Goal: Find specific page/section

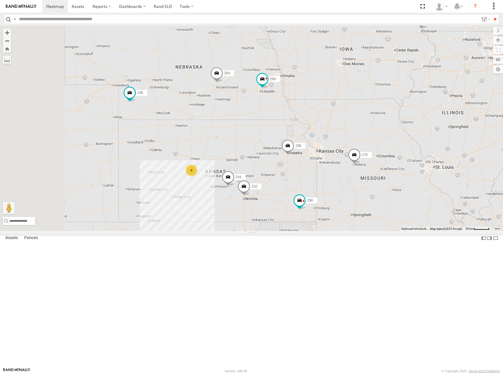
drag, startPoint x: 305, startPoint y: 191, endPoint x: 330, endPoint y: 182, distance: 26.9
click at [330, 182] on div "266 244 246 298 270 4 232 296 264 260" at bounding box center [251, 128] width 503 height 205
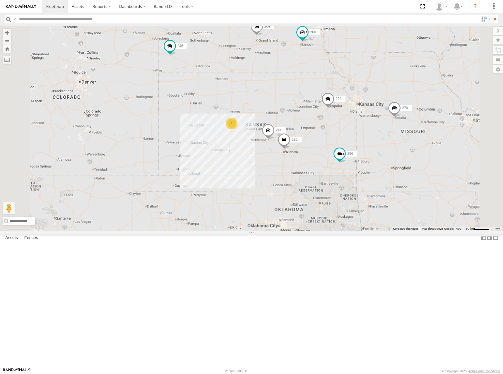
drag, startPoint x: 347, startPoint y: 176, endPoint x: 366, endPoint y: 143, distance: 38.9
click at [366, 143] on div "266 244 246 298 270 232 296 264 260 4" at bounding box center [251, 128] width 503 height 205
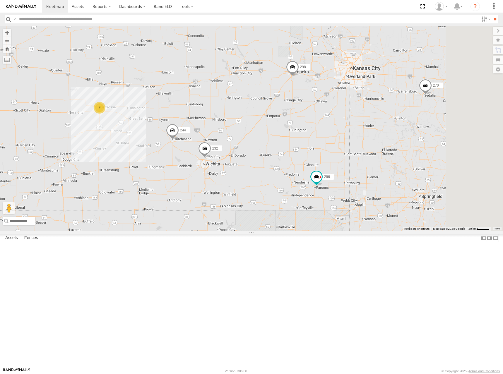
drag, startPoint x: 406, startPoint y: 176, endPoint x: 386, endPoint y: 202, distance: 32.4
click at [386, 202] on div "266 244 246 298 270 232 296 264 260 4" at bounding box center [251, 128] width 503 height 205
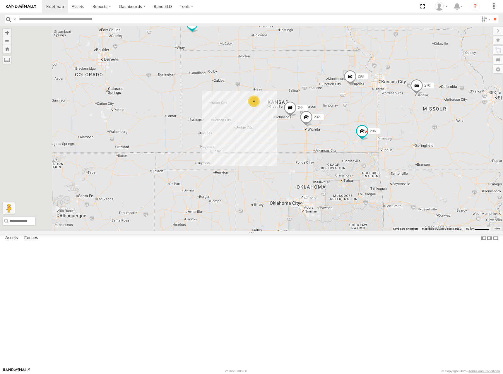
drag, startPoint x: 399, startPoint y: 172, endPoint x: 426, endPoint y: 170, distance: 27.3
click at [426, 170] on div "266 244 246 298 270 232 296 264 260 4" at bounding box center [251, 128] width 503 height 205
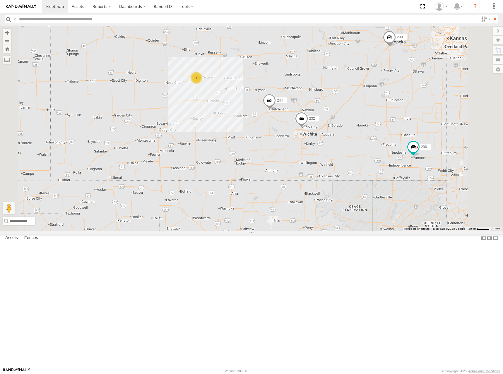
drag, startPoint x: 338, startPoint y: 189, endPoint x: 373, endPoint y: 207, distance: 39.1
click at [373, 207] on div "266 244 246 298 270 232 296 264 260 4" at bounding box center [251, 128] width 503 height 205
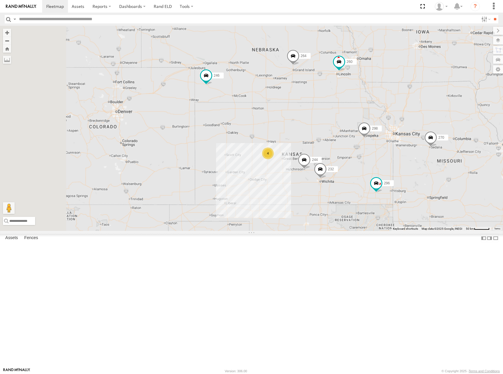
drag, startPoint x: 316, startPoint y: 133, endPoint x: 336, endPoint y: 186, distance: 56.5
click at [336, 186] on div "266 244 246 298 270 232 296 264 260 4" at bounding box center [251, 128] width 503 height 205
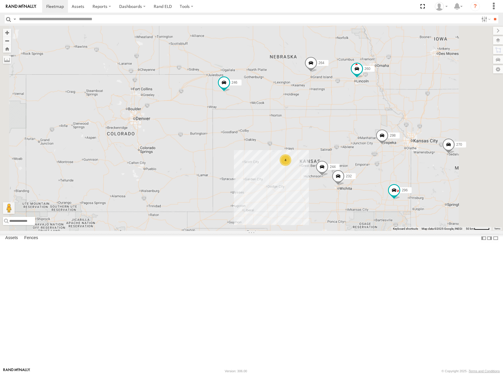
drag, startPoint x: 383, startPoint y: 156, endPoint x: 366, endPoint y: 157, distance: 16.4
click at [366, 157] on div "266 244 246 298 270 232 296 264 260 4" at bounding box center [251, 128] width 503 height 205
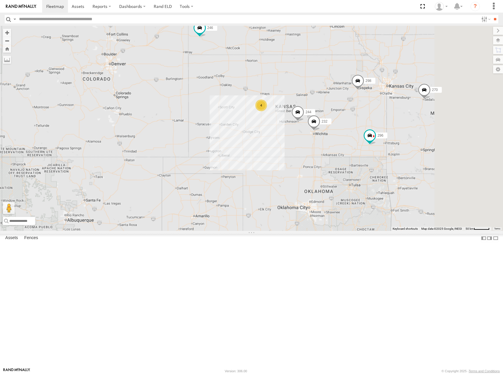
drag, startPoint x: 386, startPoint y: 195, endPoint x: 360, endPoint y: 133, distance: 67.5
click at [360, 133] on div "266 244 246 298 270 232 296 264 260 4" at bounding box center [251, 128] width 503 height 205
